Goal: Task Accomplishment & Management: Manage account settings

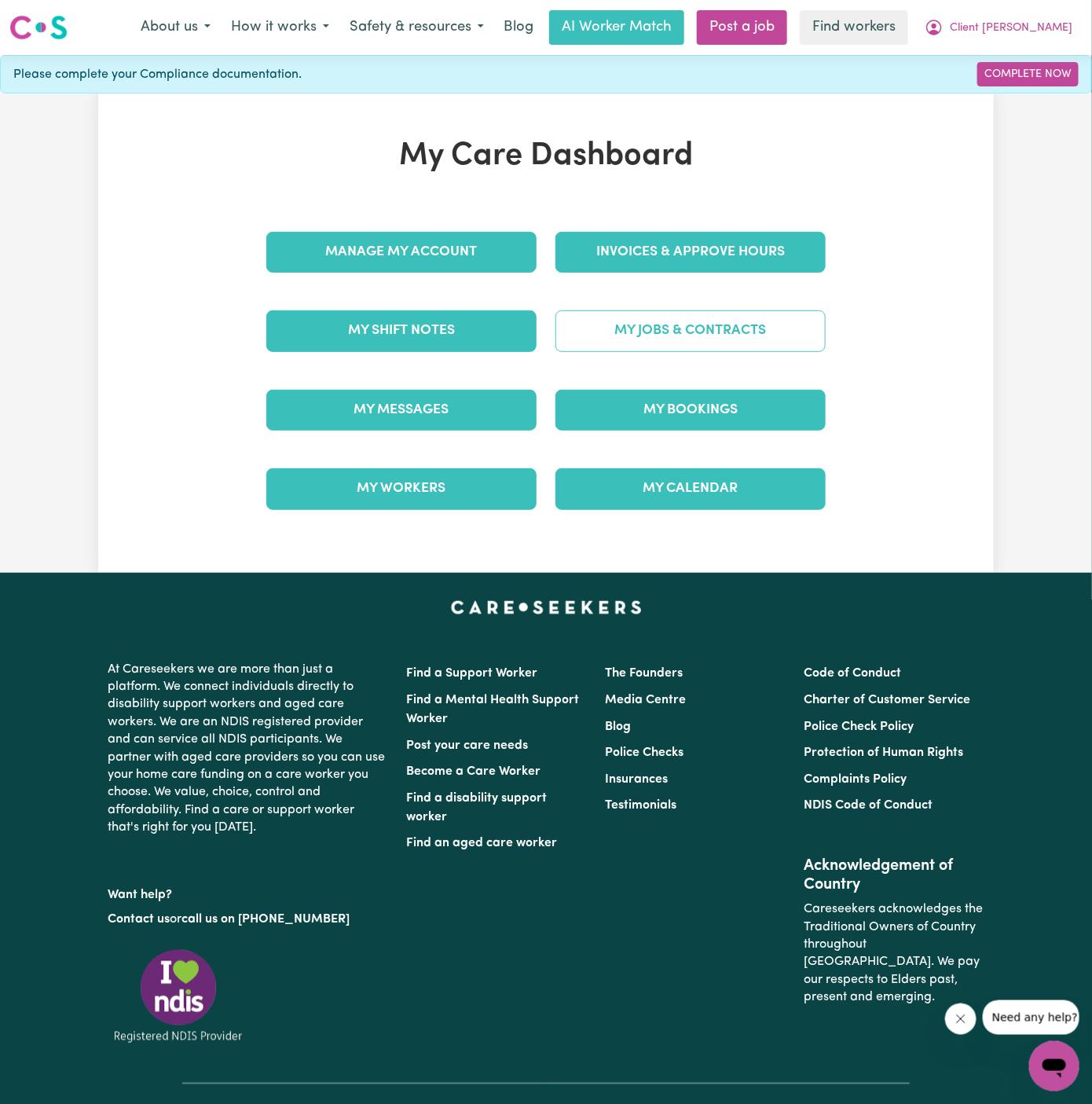
click at [692, 330] on link "My Jobs & Contracts" at bounding box center [690, 331] width 270 height 41
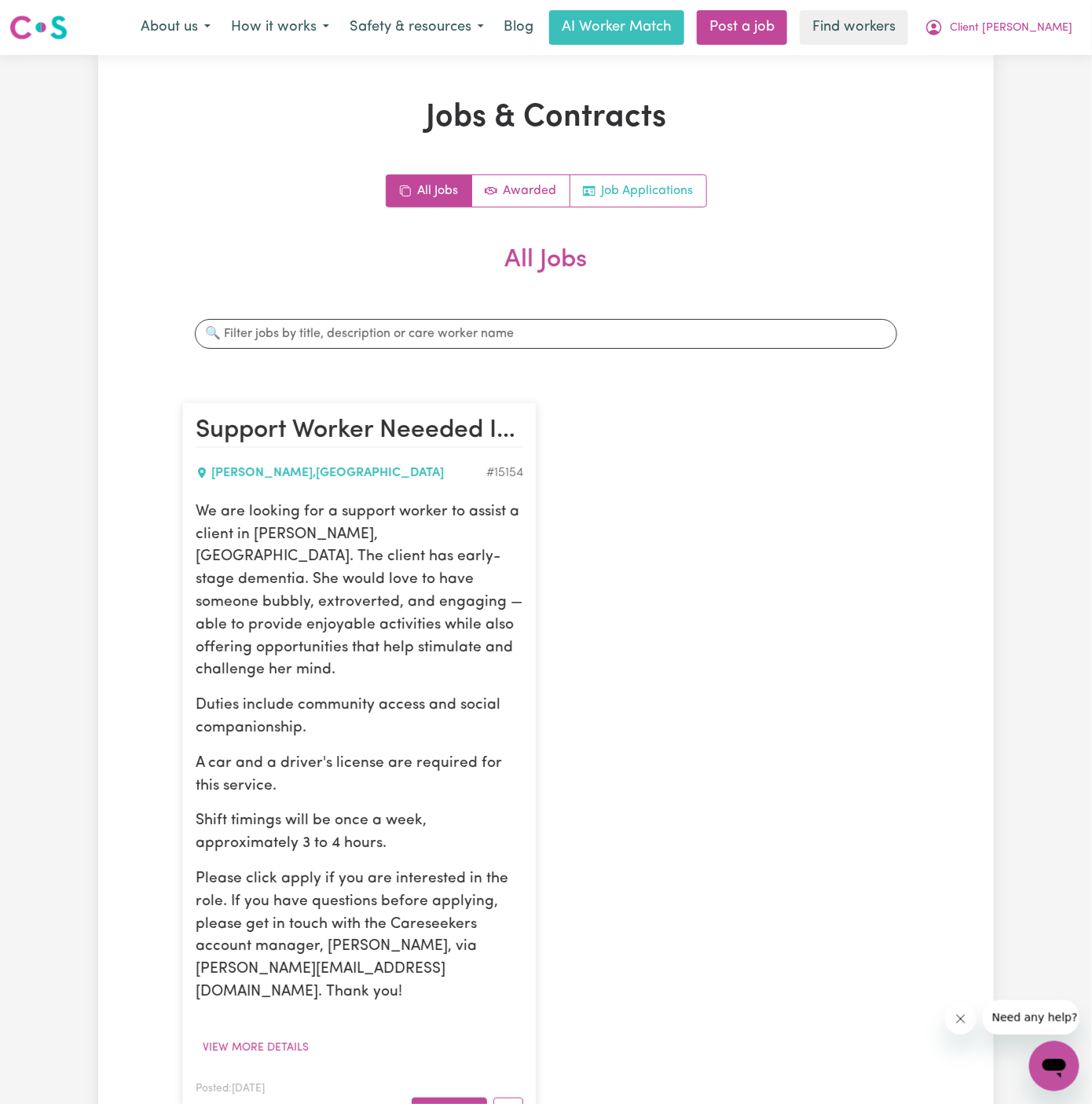
click at [669, 191] on link "Job Applications" at bounding box center [638, 190] width 136 height 31
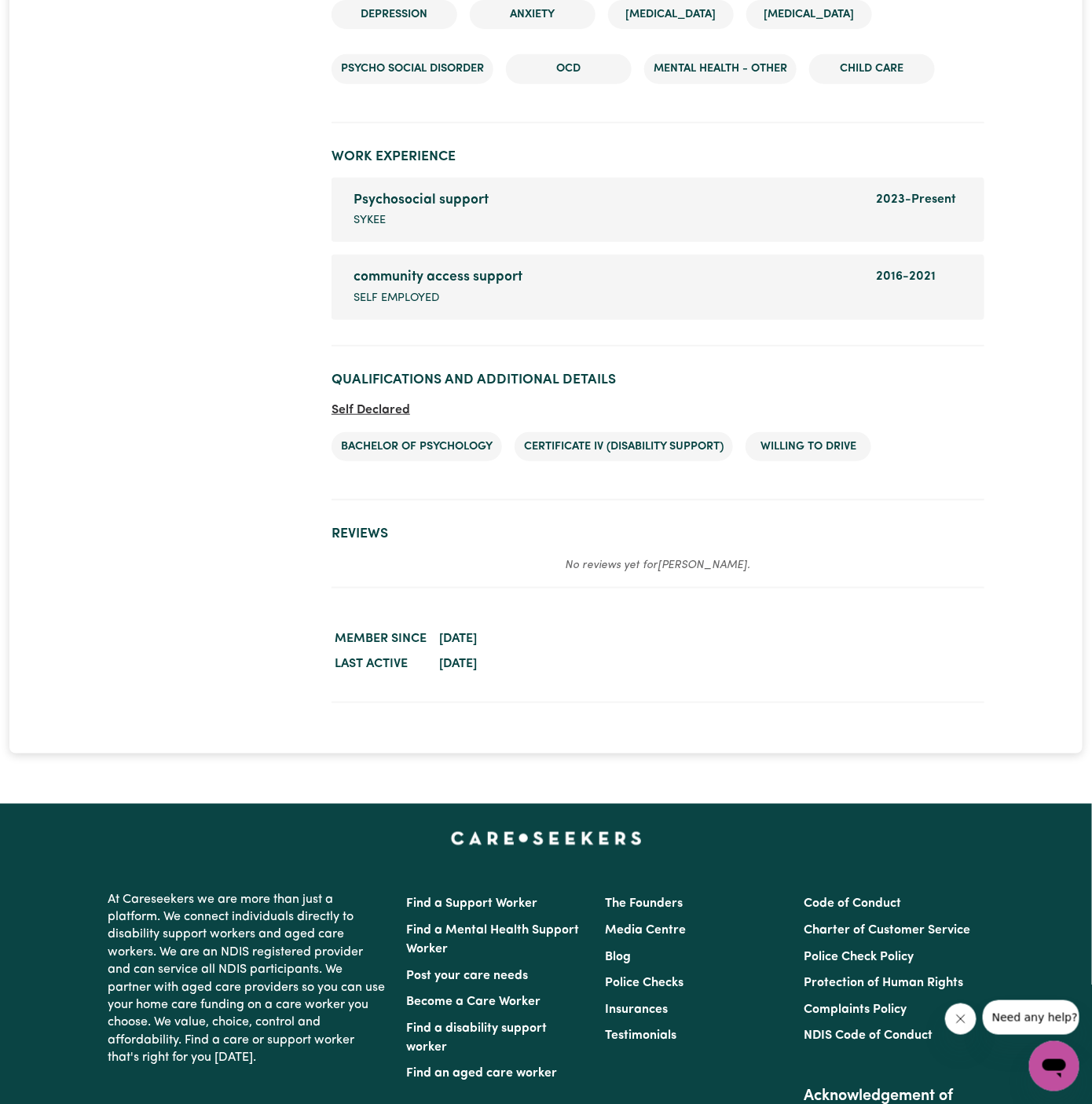
scroll to position [2437, 0]
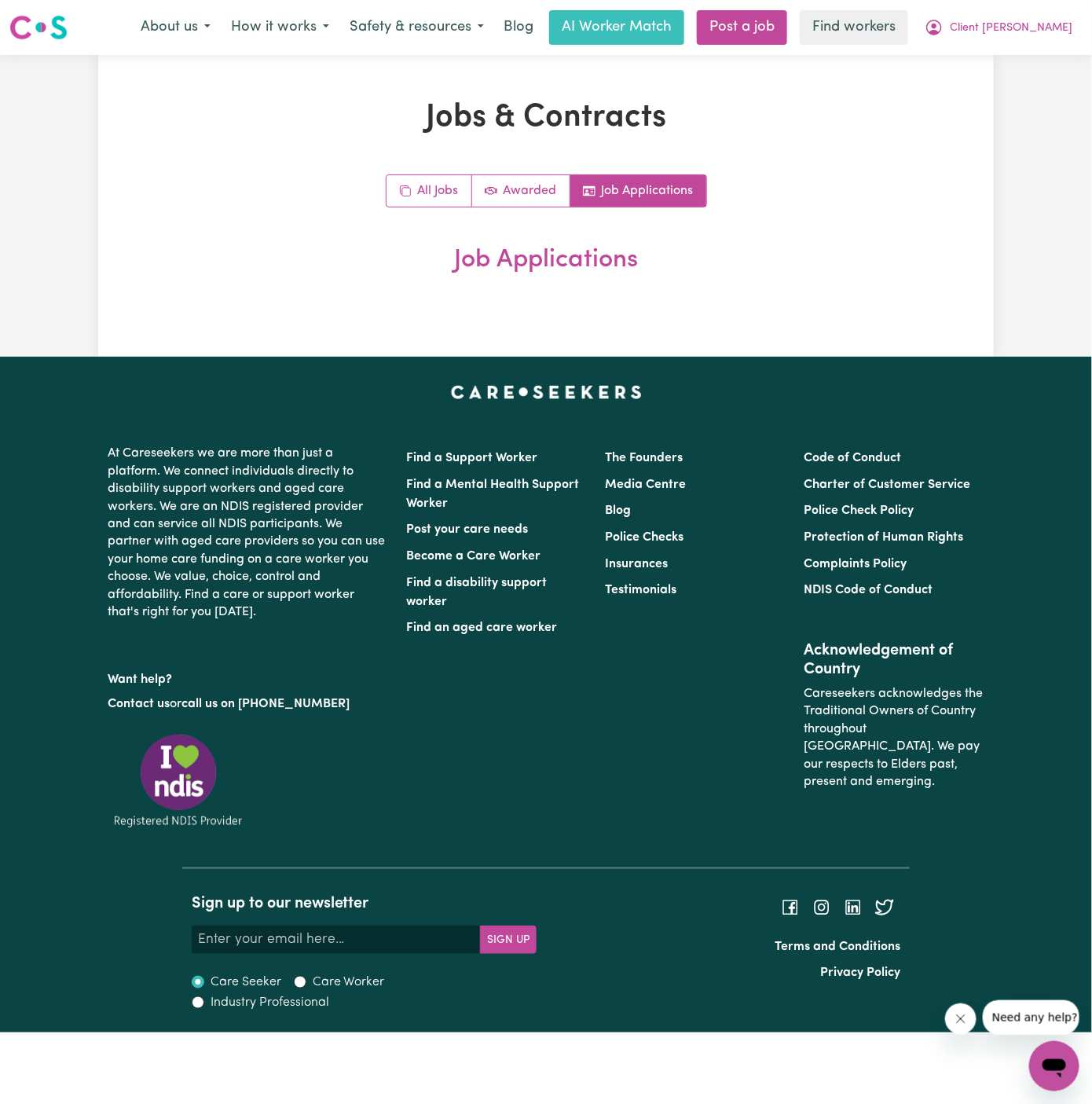
click at [985, 2] on nav "Menu About us How it works Safety & resources Blog AI Worker Match Post a job F…" at bounding box center [546, 27] width 1092 height 55
click at [985, 24] on span "Client [PERSON_NAME]" at bounding box center [1011, 29] width 122 height 18
click at [985, 78] on link "Logout" at bounding box center [1019, 89] width 124 height 30
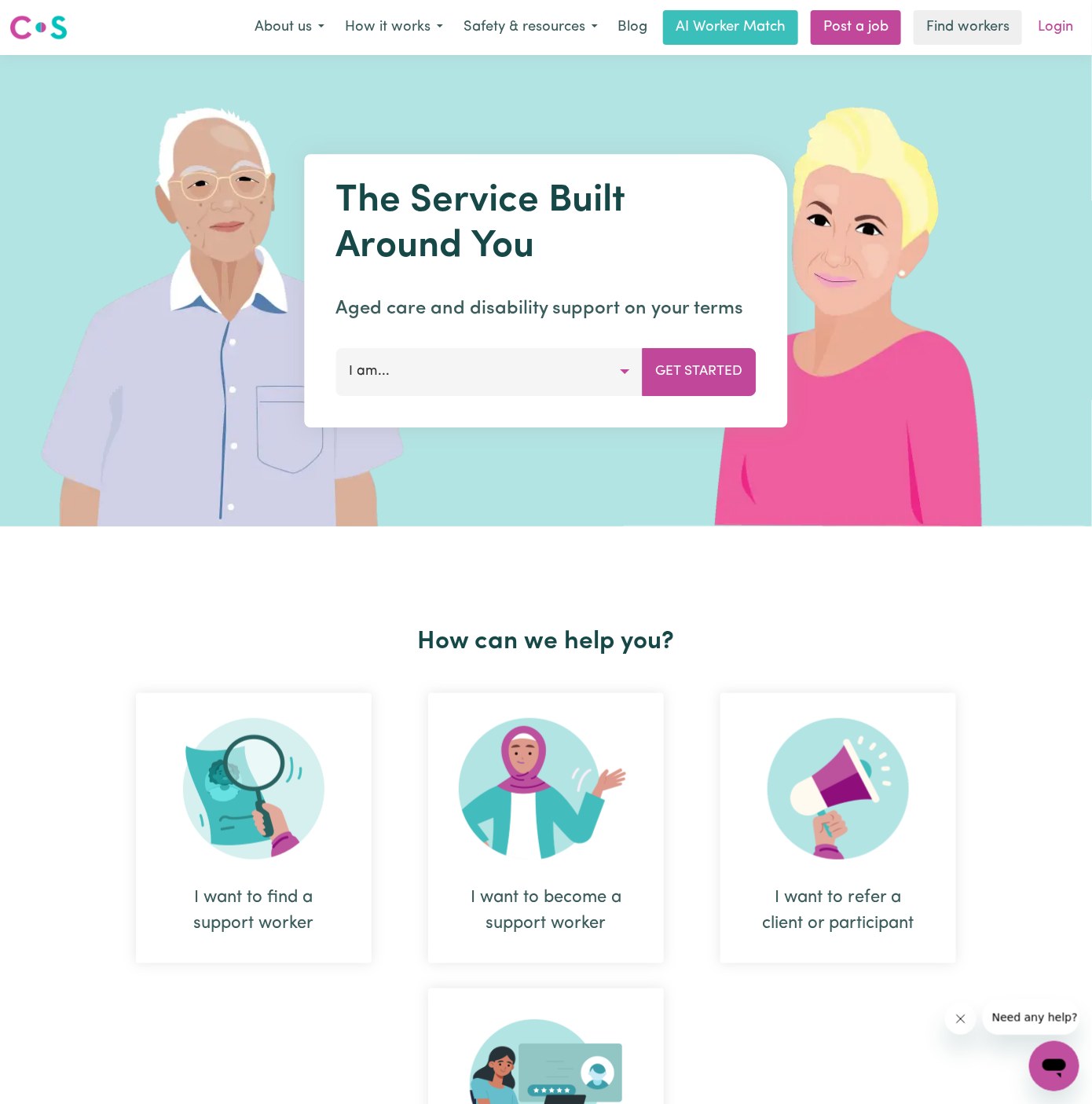
click at [1054, 21] on link "Login" at bounding box center [1056, 27] width 54 height 34
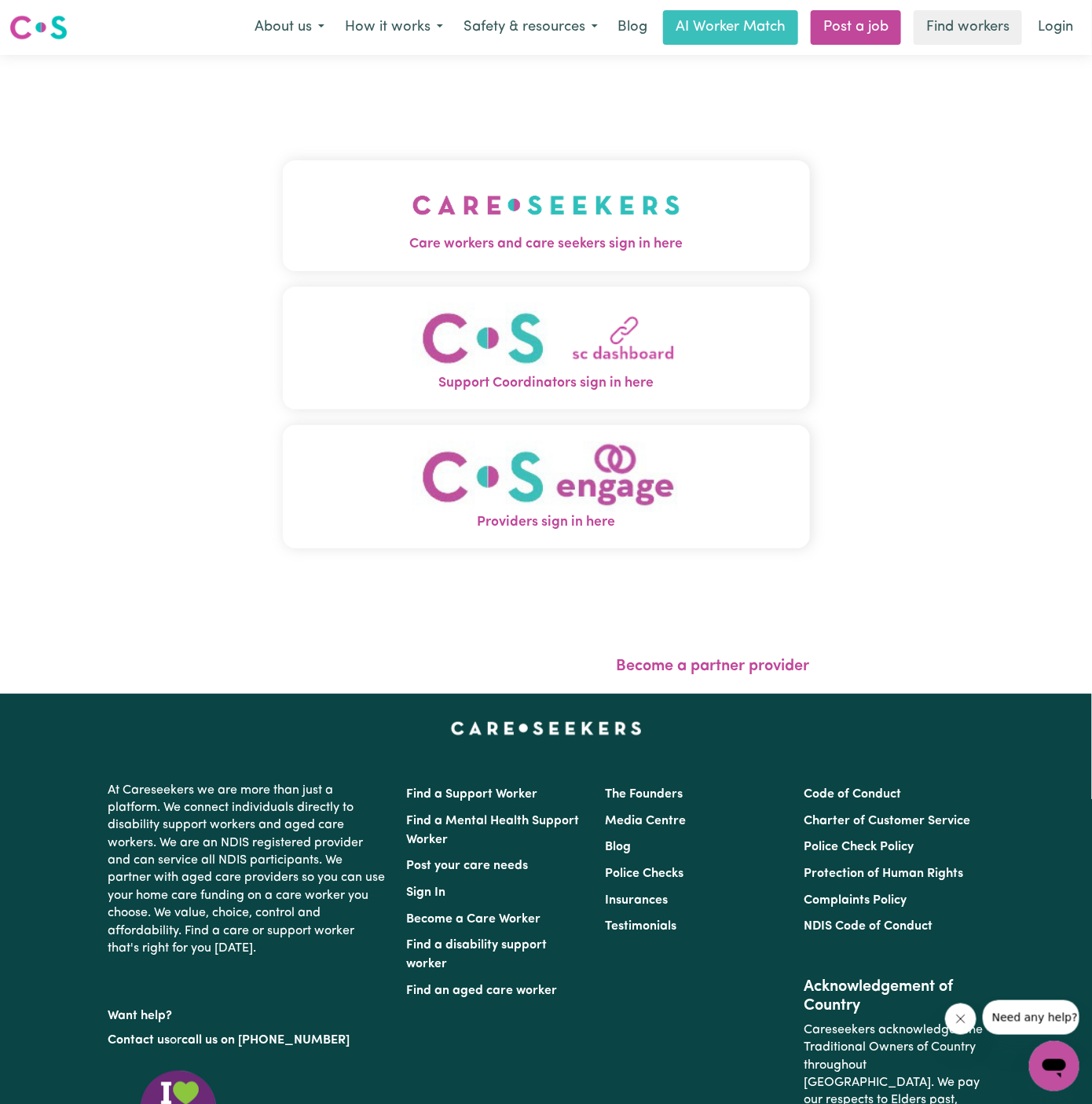
click at [412, 216] on img "Care workers and care seekers sign in here" at bounding box center [546, 205] width 268 height 58
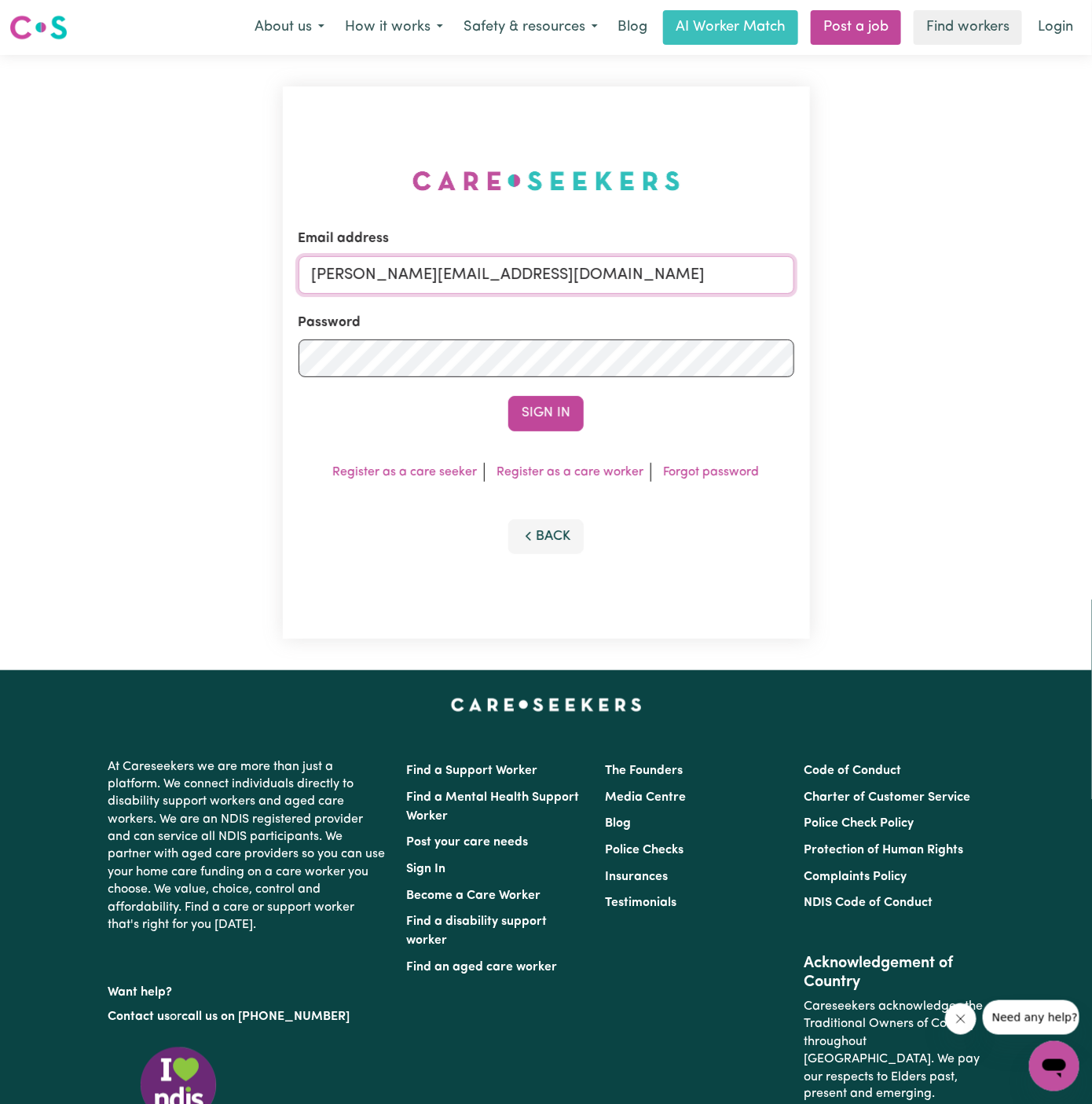
click at [566, 272] on input "dyan@careseekers.com.au" at bounding box center [546, 275] width 496 height 38
click at [576, 279] on input "dyan@careseekers.com.au" at bounding box center [546, 275] width 496 height 38
drag, startPoint x: 394, startPoint y: 275, endPoint x: 1140, endPoint y: 276, distance: 746.0
click at [1091, 276] on html "Menu About us How it works Safety & resources Blog AI Worker Match Post a job F…" at bounding box center [546, 673] width 1092 height 1346
type input "superuser~RobertMoorWC@careseekers.com.au"
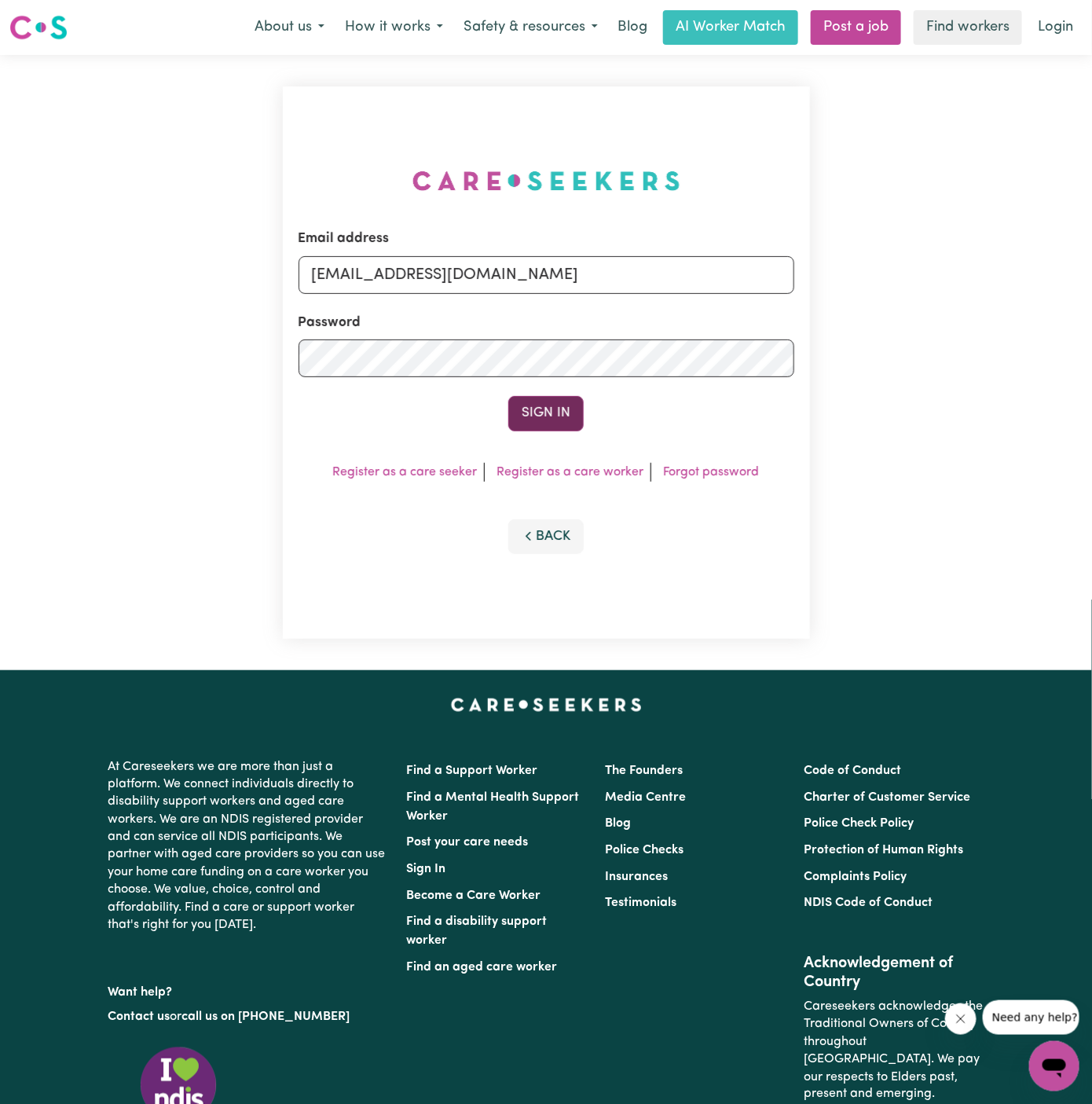
click at [568, 398] on button "Sign In" at bounding box center [546, 413] width 75 height 34
